Goal: Task Accomplishment & Management: Manage account settings

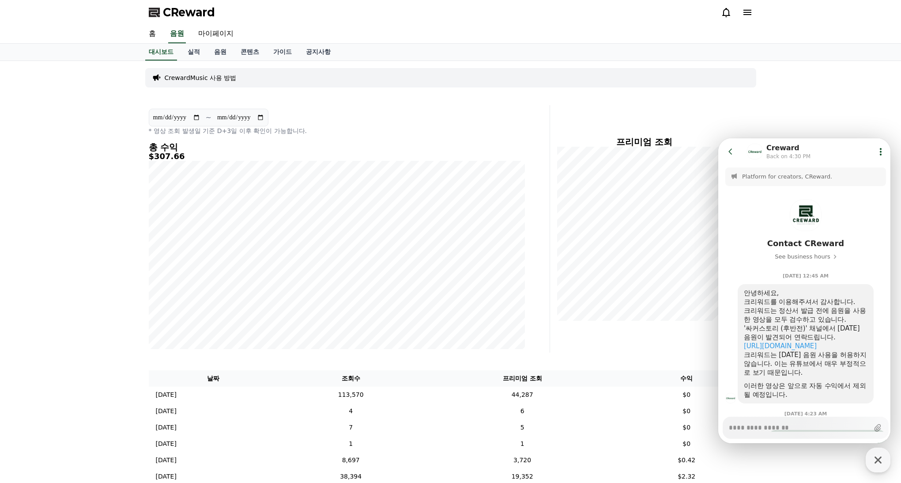
scroll to position [248, 0]
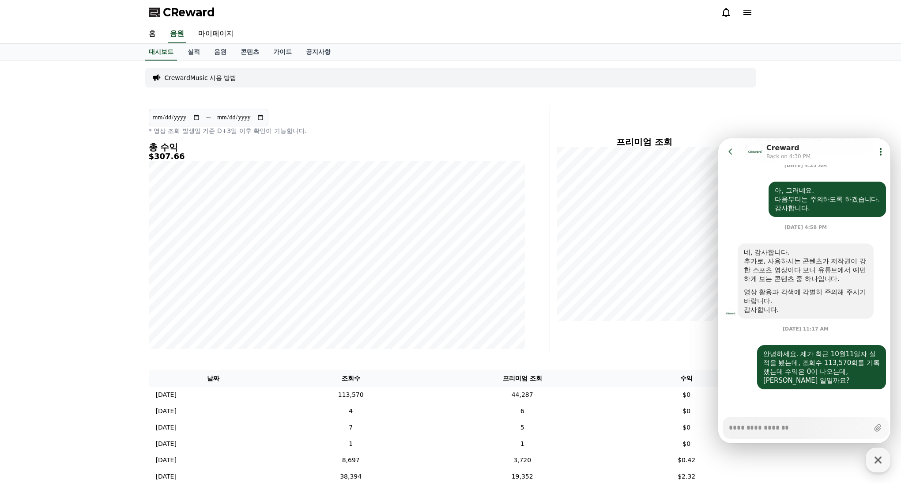
click at [855, 101] on div "**********" at bounding box center [450, 418] width 901 height 714
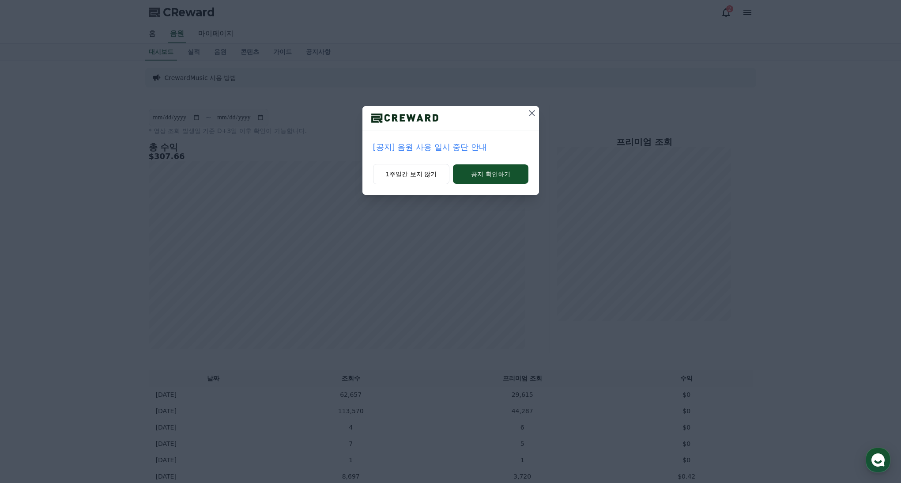
click at [451, 149] on p "[공지] 음원 사용 일시 중단 안내" at bounding box center [450, 147] width 155 height 12
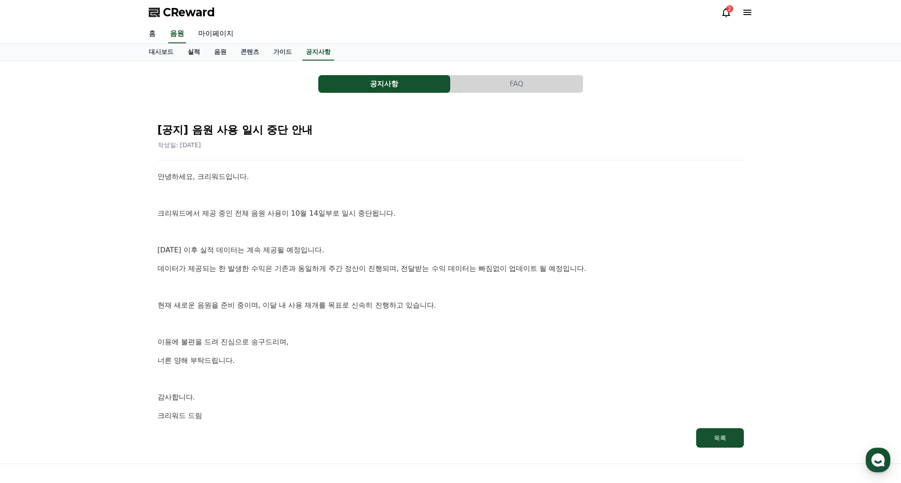
click at [190, 54] on link "실적" at bounding box center [194, 52] width 26 height 17
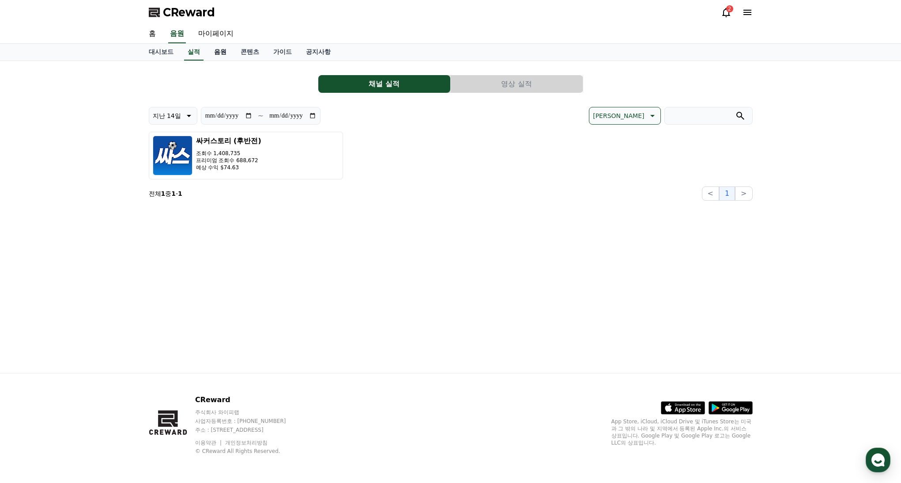
click at [220, 54] on link "음원" at bounding box center [220, 52] width 26 height 17
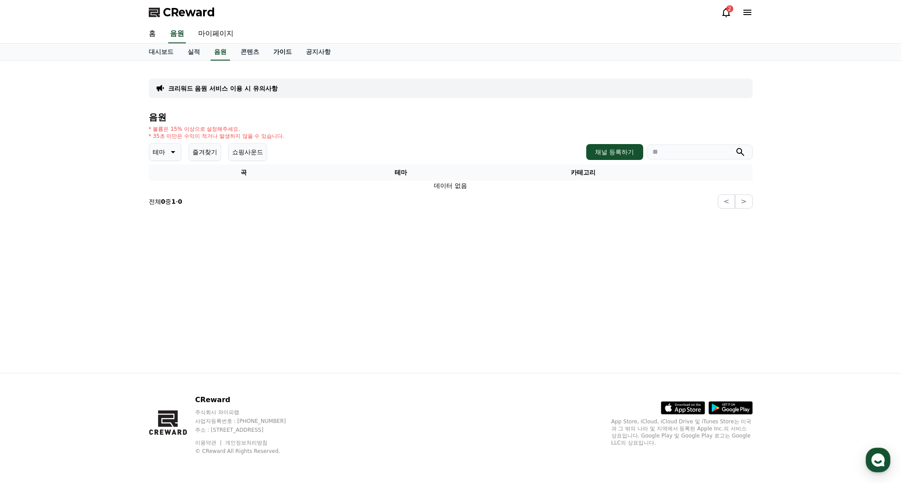
click at [276, 53] on link "가이드" at bounding box center [282, 52] width 33 height 17
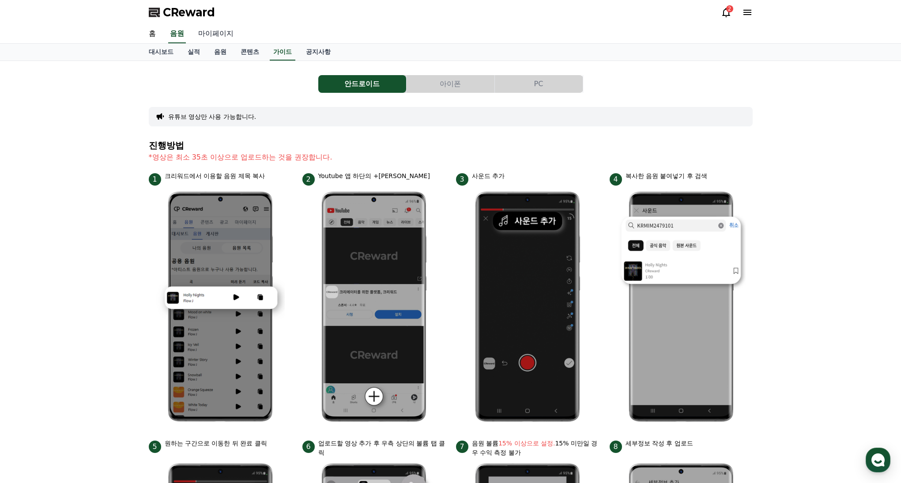
click at [211, 36] on link "마이페이지" at bounding box center [215, 34] width 49 height 19
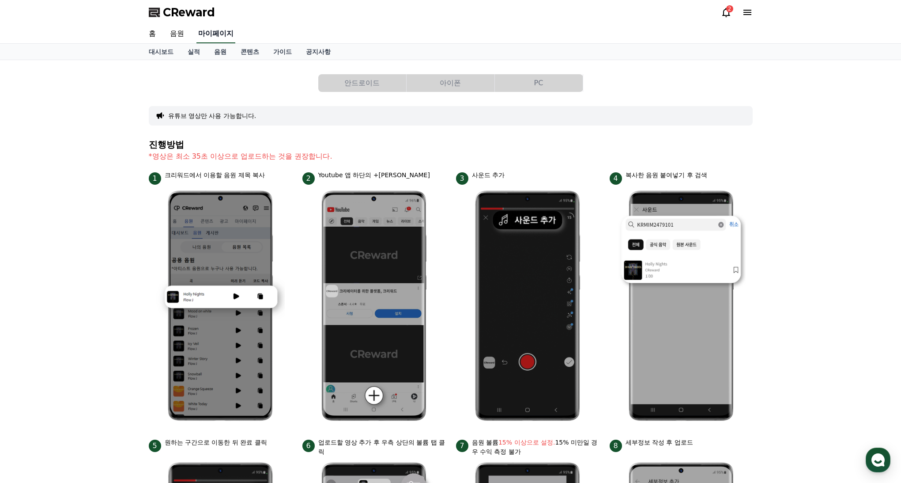
select select "**********"
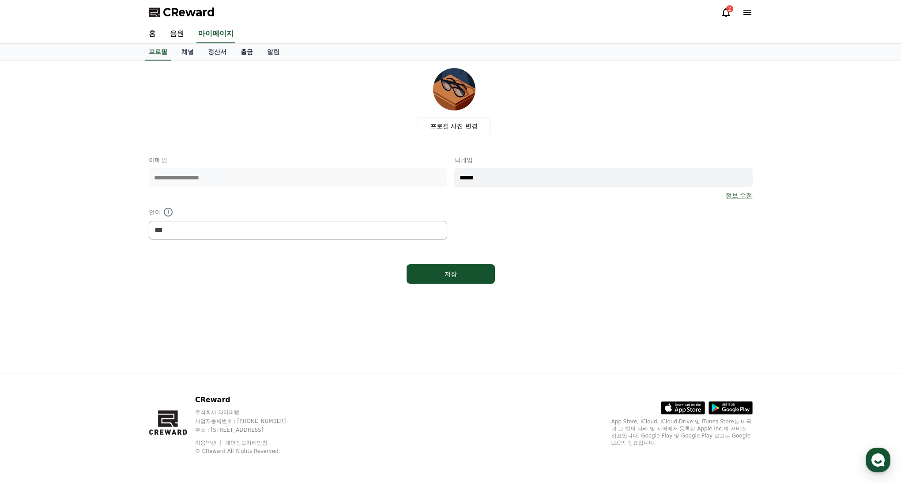
click at [235, 53] on link "출금" at bounding box center [247, 52] width 26 height 17
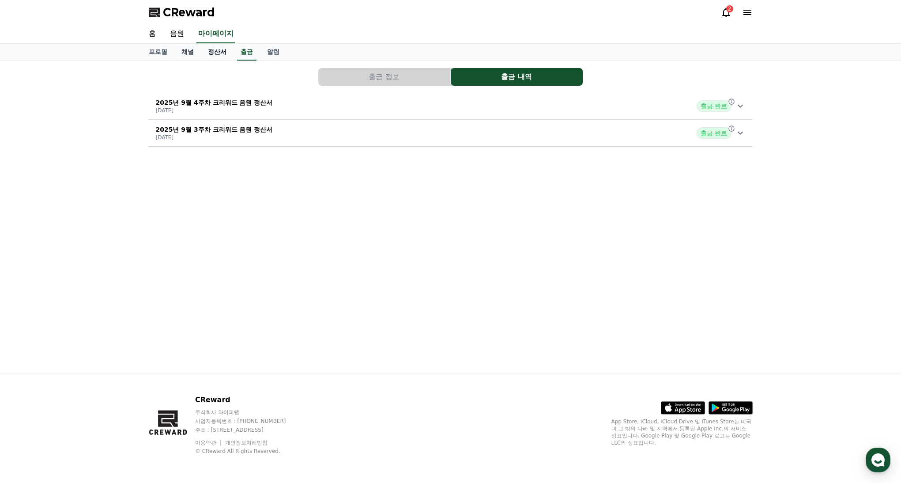
click at [208, 54] on link "정산서" at bounding box center [217, 52] width 33 height 17
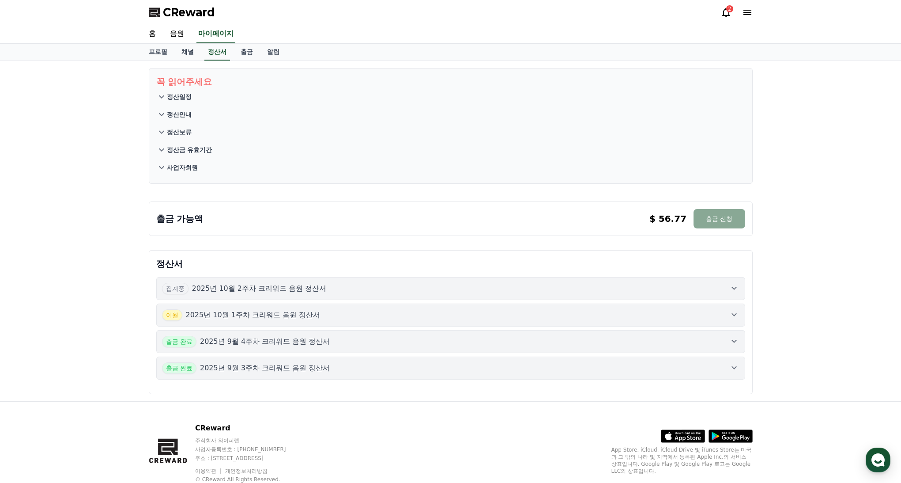
click at [731, 289] on icon at bounding box center [734, 288] width 11 height 11
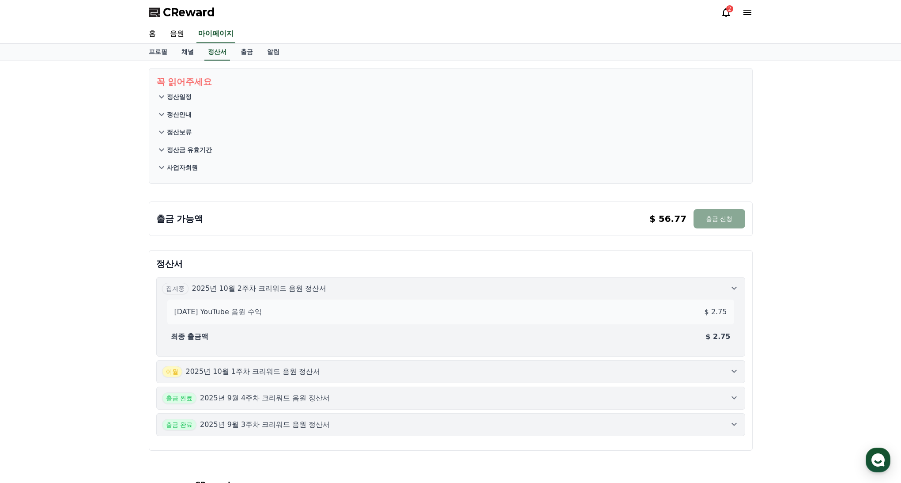
click at [732, 288] on icon at bounding box center [734, 288] width 11 height 11
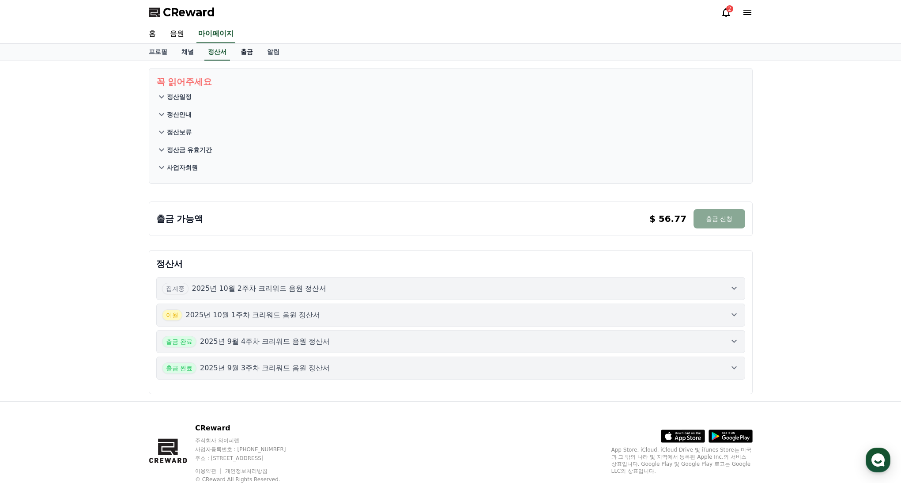
click at [240, 53] on link "출금" at bounding box center [247, 52] width 26 height 17
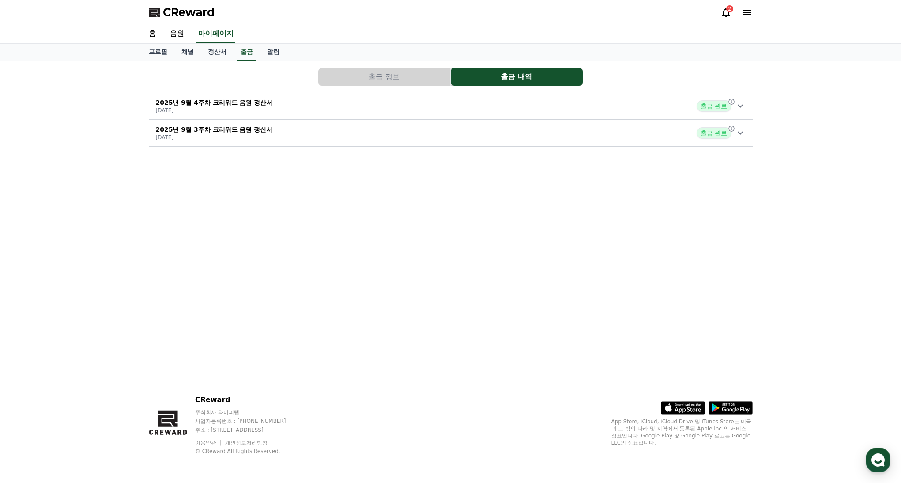
click at [367, 77] on button "출금 정보" at bounding box center [384, 77] width 132 height 18
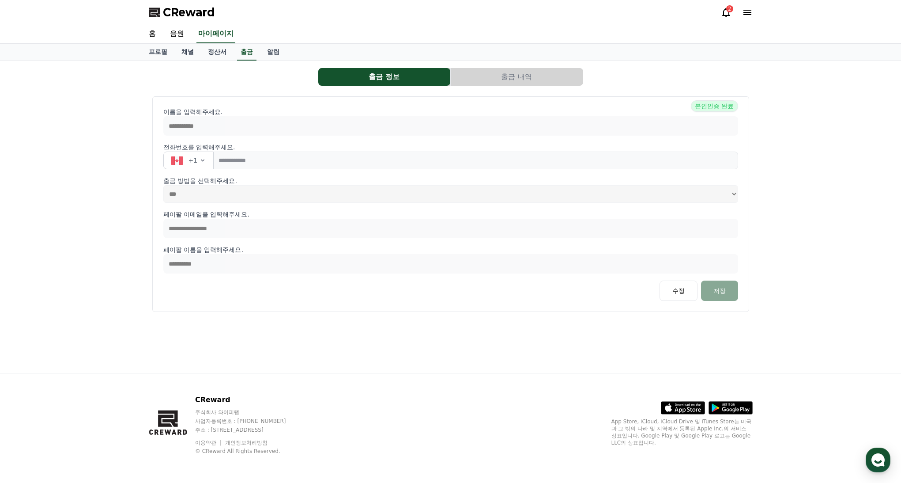
click at [502, 79] on button "출금 내역" at bounding box center [517, 77] width 132 height 18
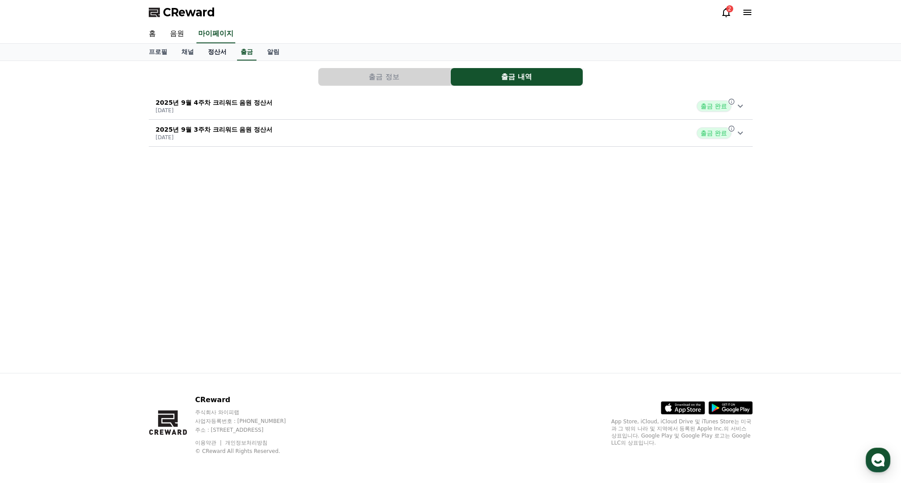
click at [201, 52] on link "정산서" at bounding box center [217, 52] width 33 height 17
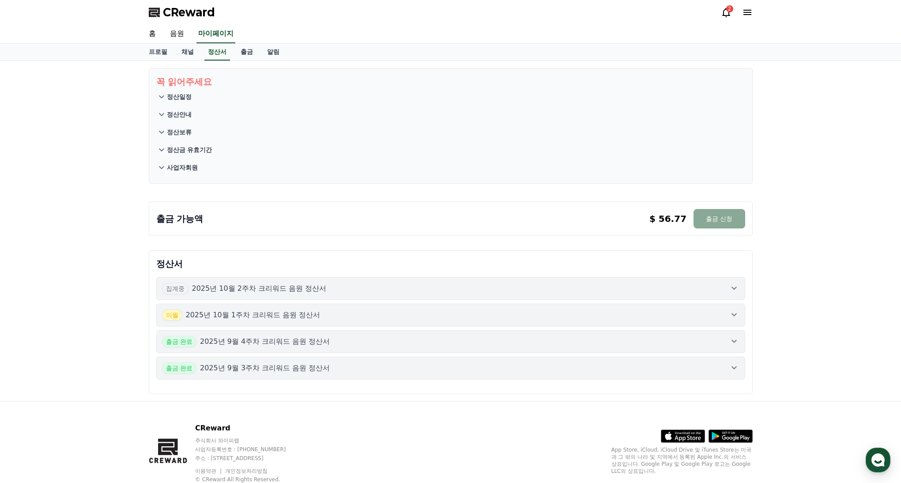
click at [176, 96] on p "정산일정" at bounding box center [179, 96] width 25 height 9
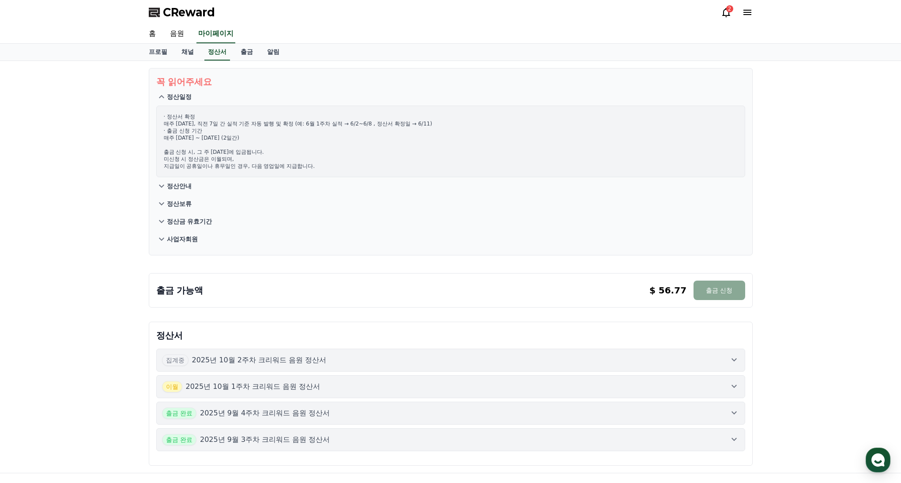
click at [175, 95] on p "정산일정" at bounding box center [179, 96] width 25 height 9
click at [185, 51] on link "채널" at bounding box center [187, 52] width 26 height 17
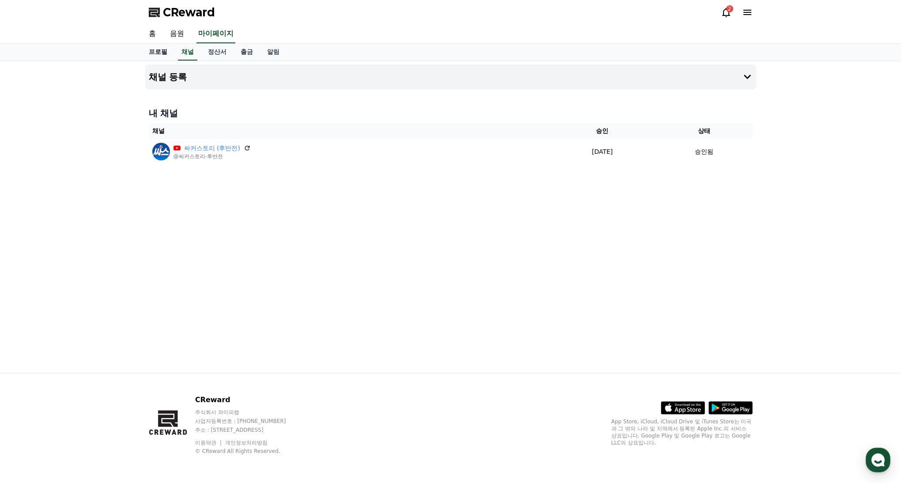
click at [161, 49] on link "프로필" at bounding box center [158, 52] width 33 height 17
select select "**********"
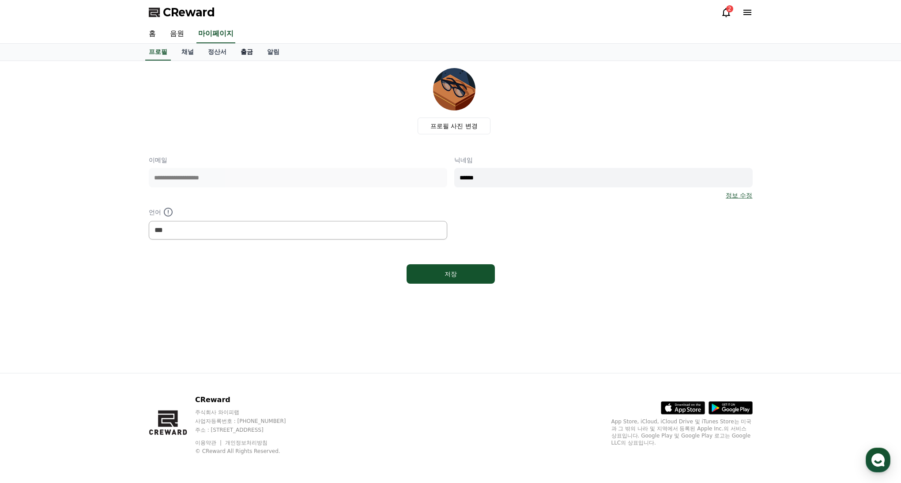
click at [241, 51] on link "출금" at bounding box center [247, 52] width 26 height 17
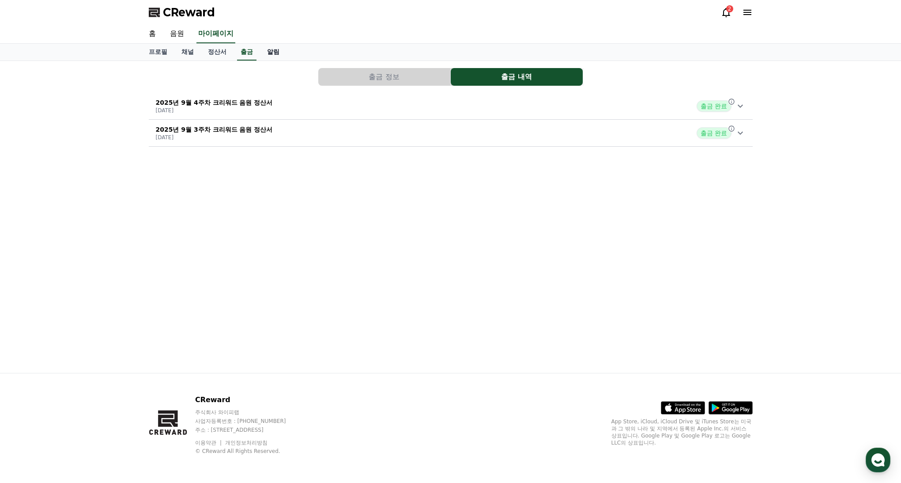
click at [264, 50] on link "알림" at bounding box center [273, 52] width 26 height 17
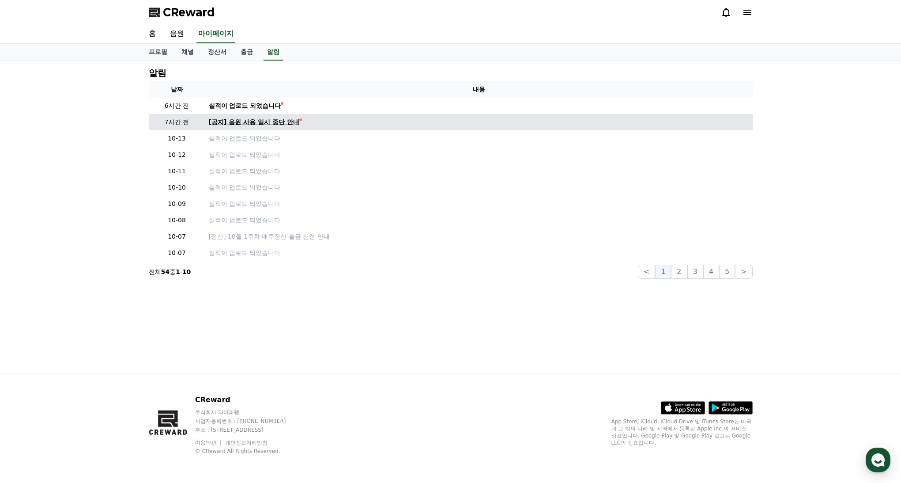
click at [258, 121] on div "[공지] 음원 사용 일시 중단 안내" at bounding box center [254, 121] width 91 height 9
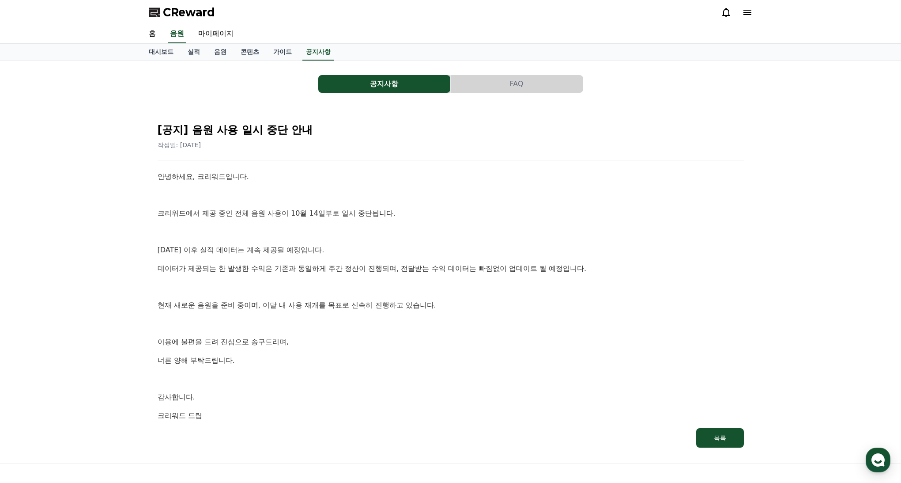
click at [446, 190] on p at bounding box center [451, 194] width 587 height 11
click at [677, 88] on div "공지사항 FAQ" at bounding box center [451, 84] width 604 height 18
